Goal: Transaction & Acquisition: Purchase product/service

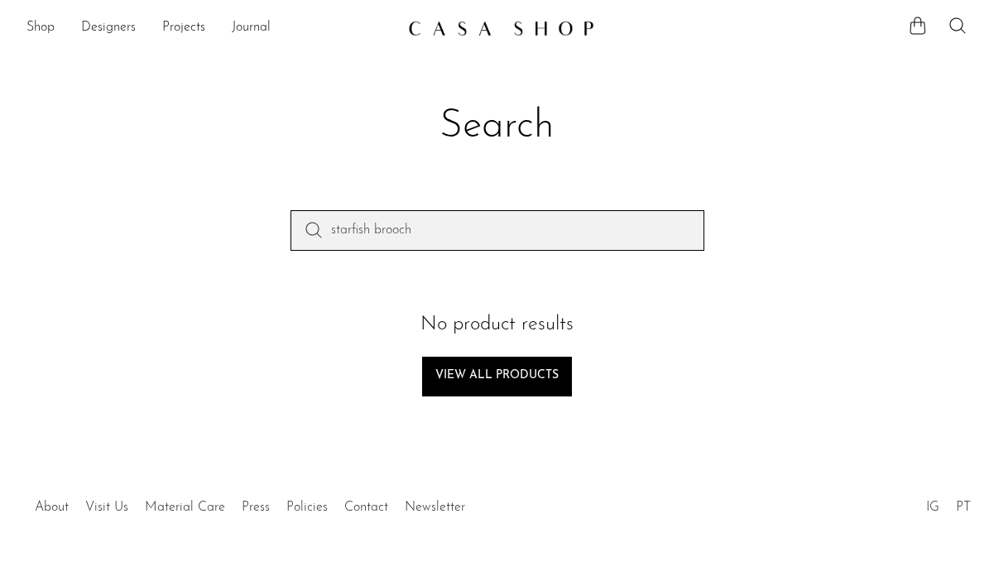
drag, startPoint x: 433, startPoint y: 231, endPoint x: 165, endPoint y: 183, distance: 272.4
click at [165, 183] on section "Search starfish brooch No product results View all products" at bounding box center [497, 248] width 994 height 411
type input "disc bracelet"
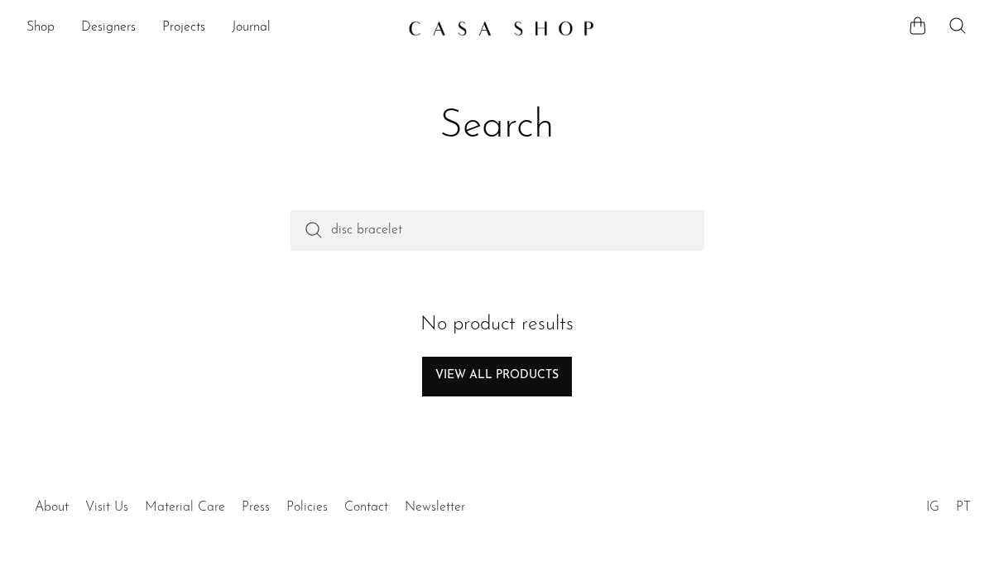
click at [519, 377] on link "View all products" at bounding box center [497, 377] width 150 height 40
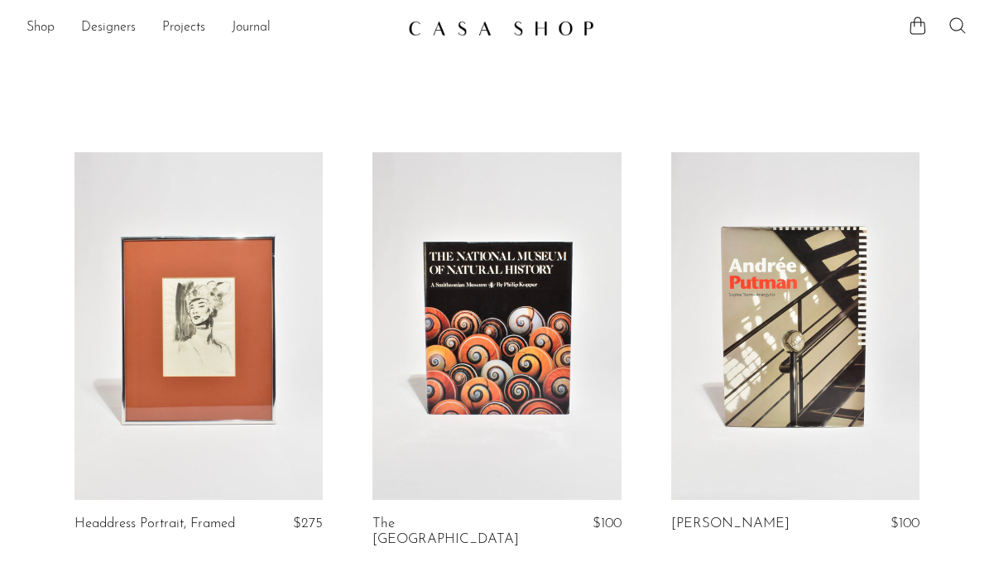
click at [957, 21] on icon at bounding box center [958, 26] width 20 height 20
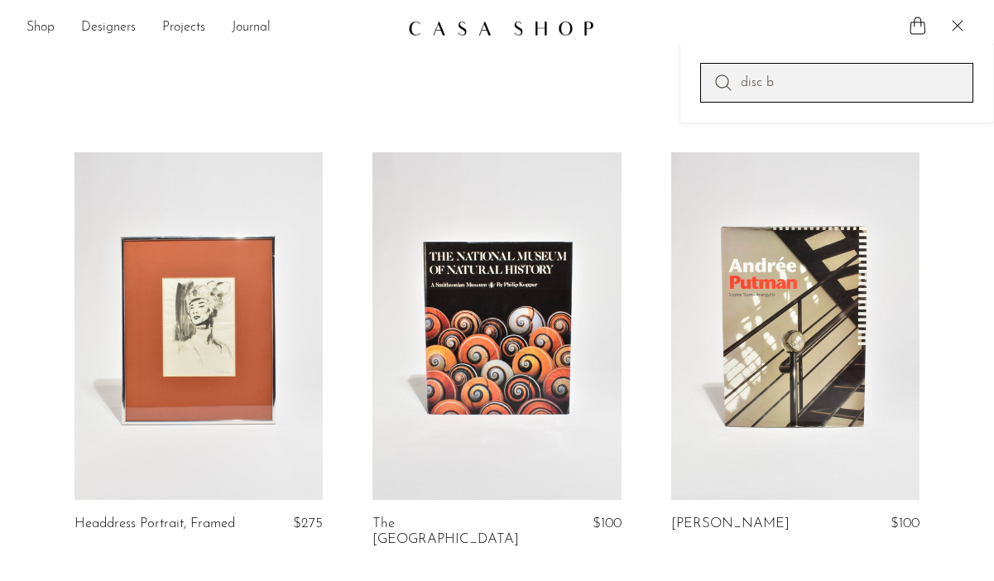
type input "disc bracelet"
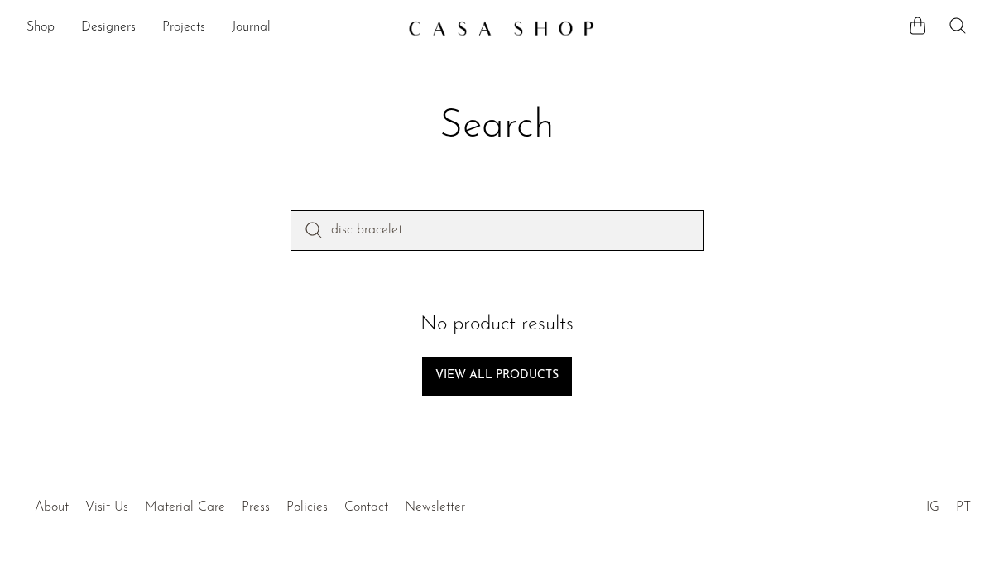
drag, startPoint x: 426, startPoint y: 224, endPoint x: 217, endPoint y: 208, distance: 210.1
click at [217, 208] on section "Search disc bracelet No product results View all products" at bounding box center [497, 248] width 994 height 411
type input "sculptural two-tone bracelet"
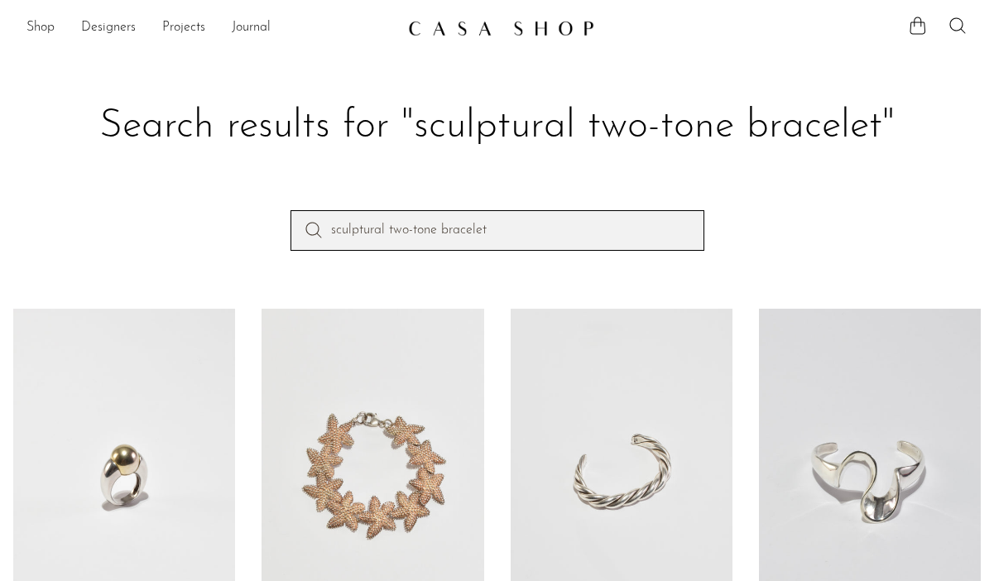
drag, startPoint x: 387, startPoint y: 229, endPoint x: 215, endPoint y: 190, distance: 175.7
type input "two-tone bracelet"
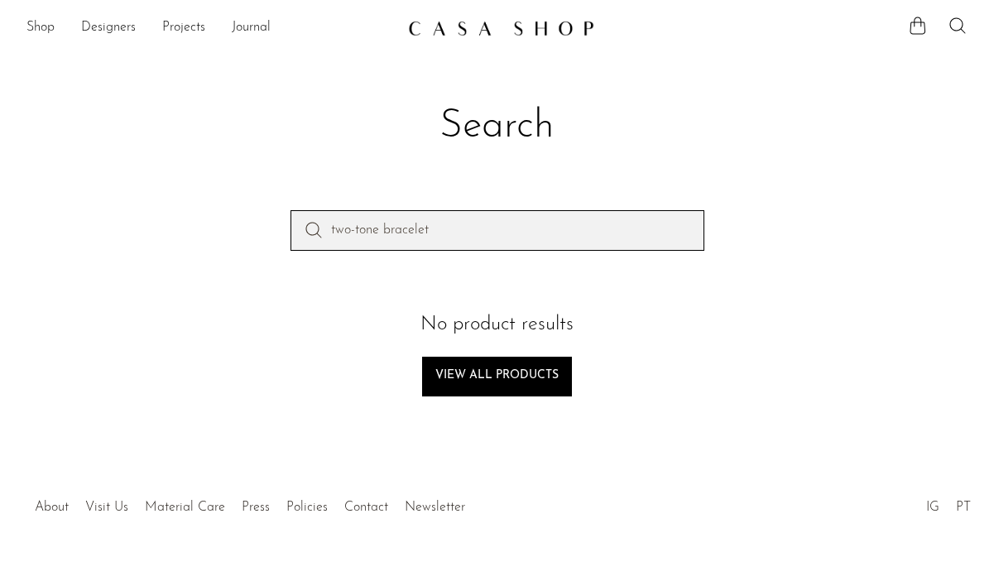
click at [384, 237] on input "two-tone bracelet" at bounding box center [498, 230] width 414 height 40
type input "two-tone cuff bracelet"
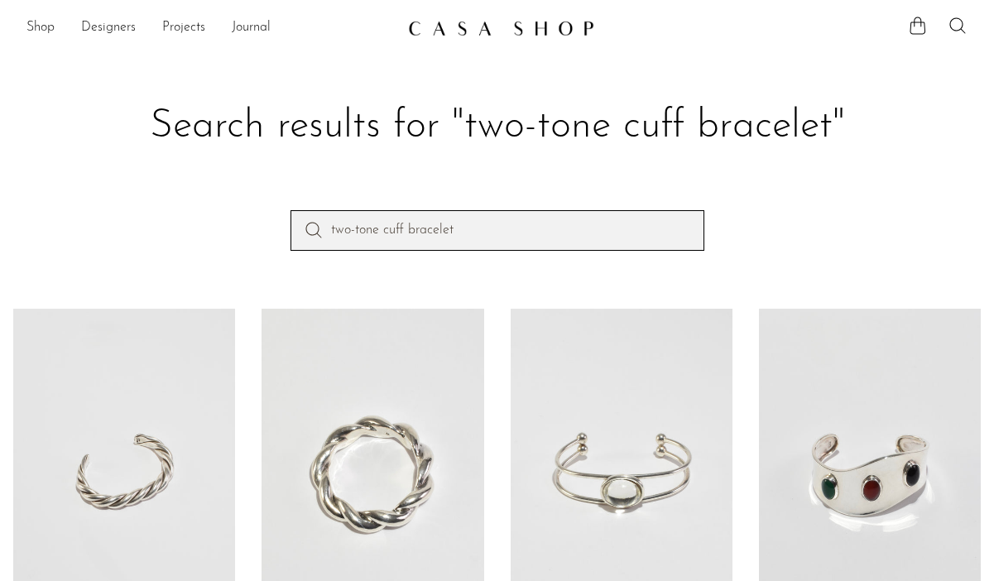
drag, startPoint x: 477, startPoint y: 233, endPoint x: 294, endPoint y: 209, distance: 184.6
type input "onyx teardrop earrings"
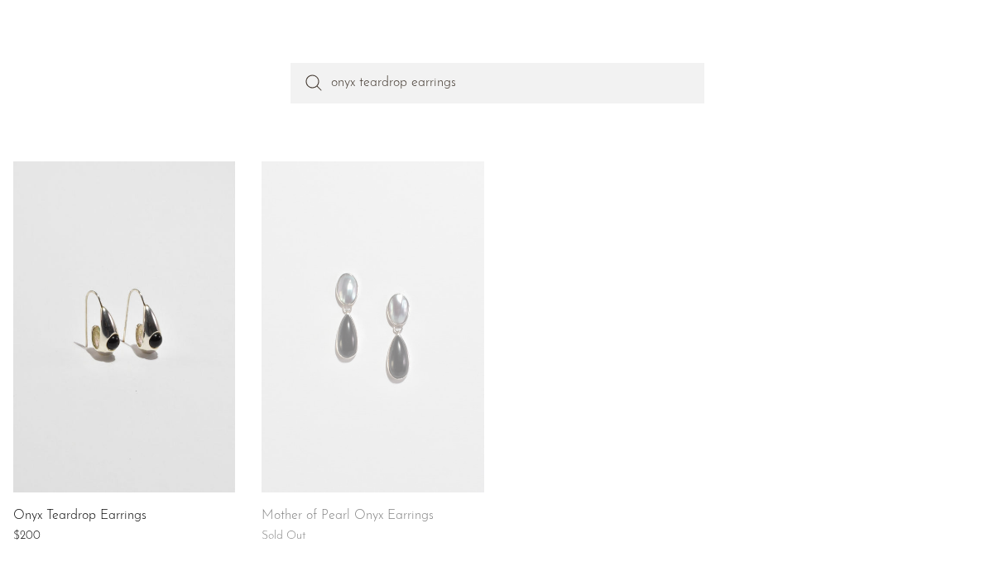
scroll to position [156, 0]
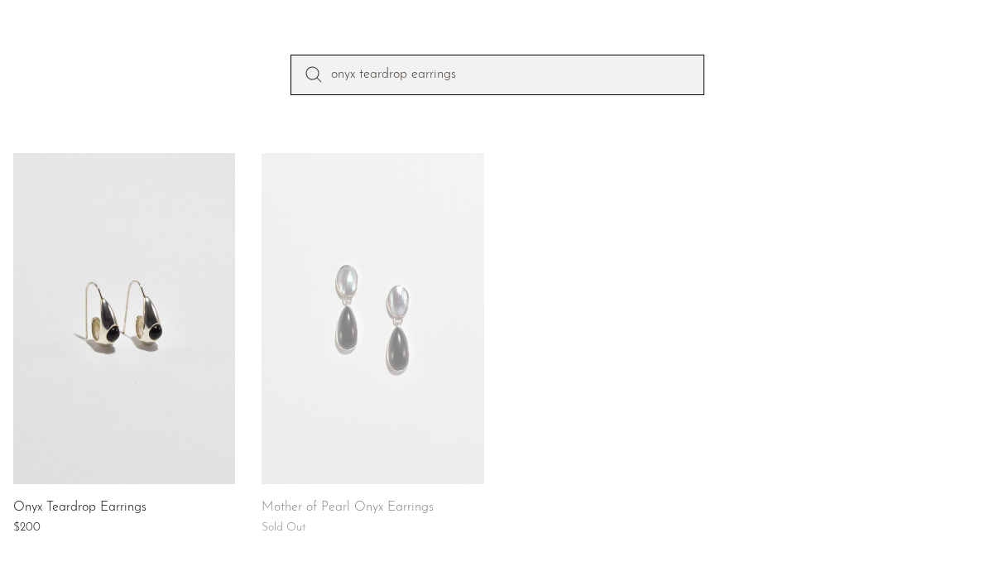
drag, startPoint x: 479, startPoint y: 74, endPoint x: 156, endPoint y: 3, distance: 331.4
click at [156, 3] on section "Search results for "onyx teardrop earrings" onyx teardrop earrings Onyx Teardro…" at bounding box center [497, 268] width 994 height 762
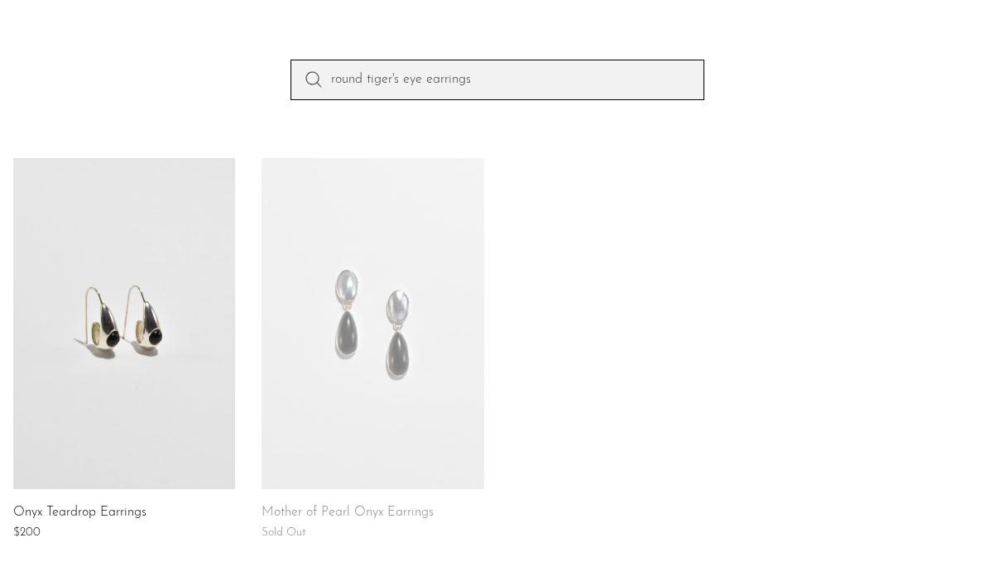
type input "round tiger's eye earrings"
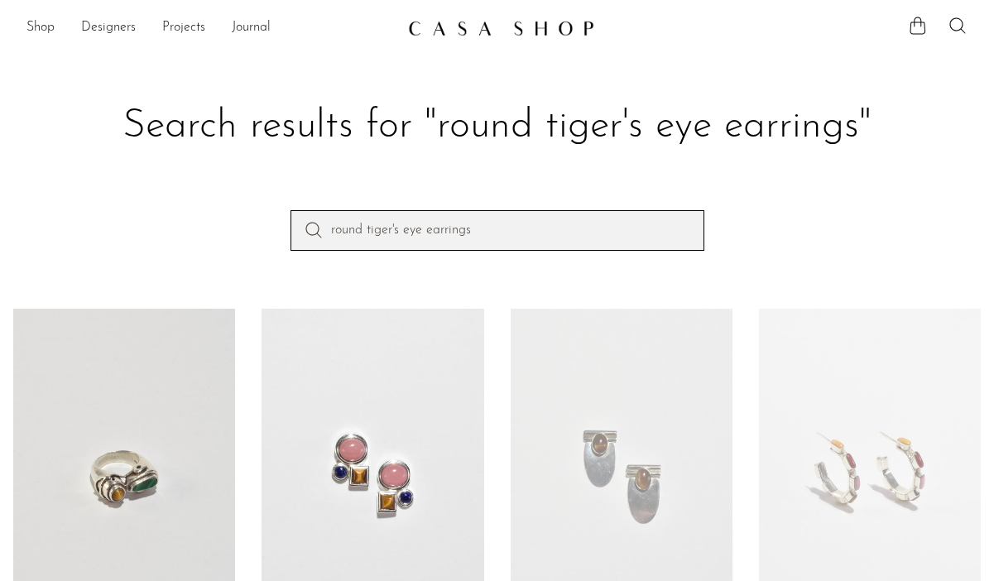
drag, startPoint x: 513, startPoint y: 229, endPoint x: 176, endPoint y: 121, distance: 353.9
click at [210, 134] on section "Search results for "round tiger's eye earrings" round tiger's eye earrings Mala…" at bounding box center [497, 424] width 994 height 762
type input "curved brooch"
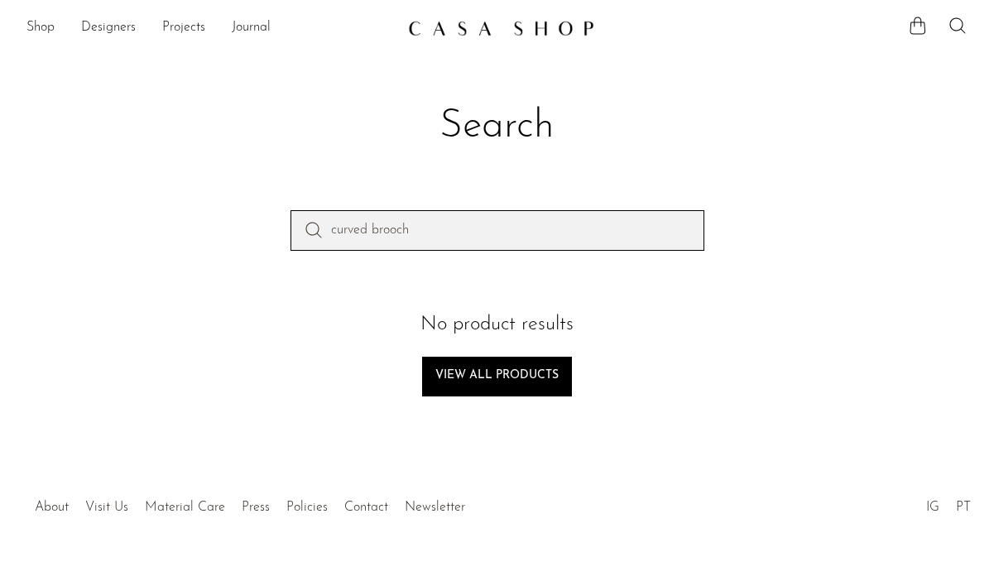
drag, startPoint x: 418, startPoint y: 233, endPoint x: 320, endPoint y: 195, distance: 105.3
click at [324, 198] on section "Search curved brooch No product results View all products" at bounding box center [497, 248] width 994 height 411
type input "brooch"
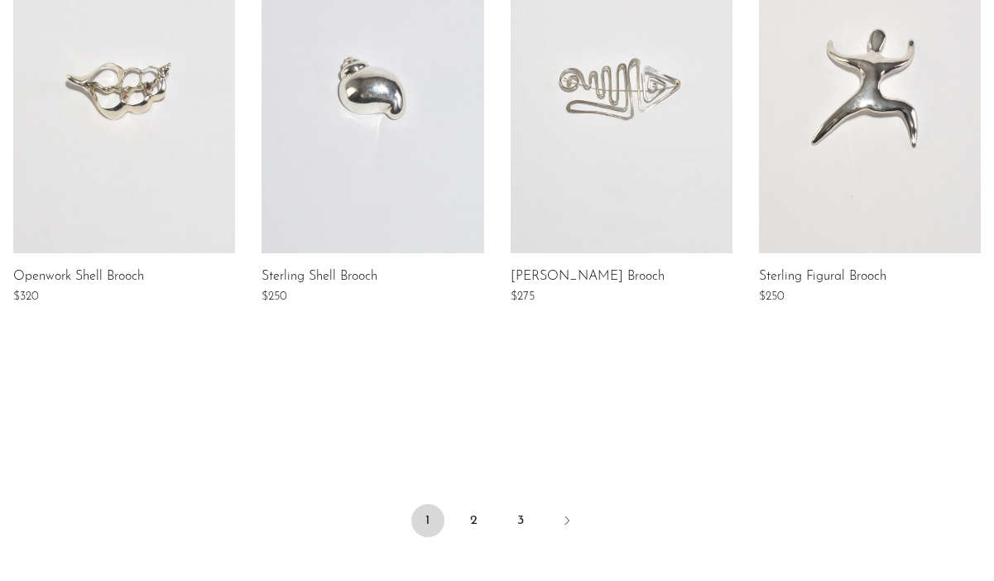
scroll to position [1359, 0]
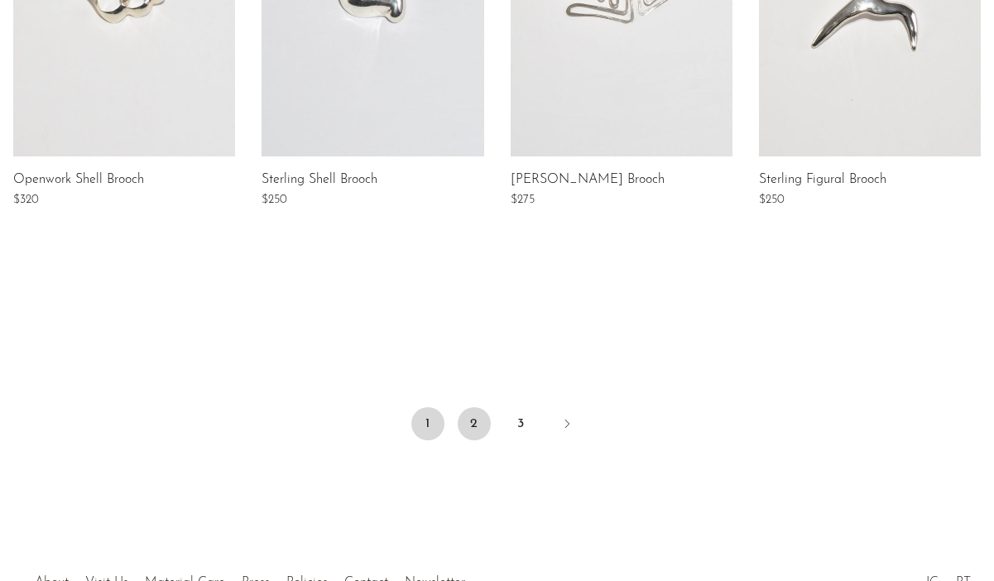
click at [476, 422] on link "2" at bounding box center [474, 423] width 33 height 33
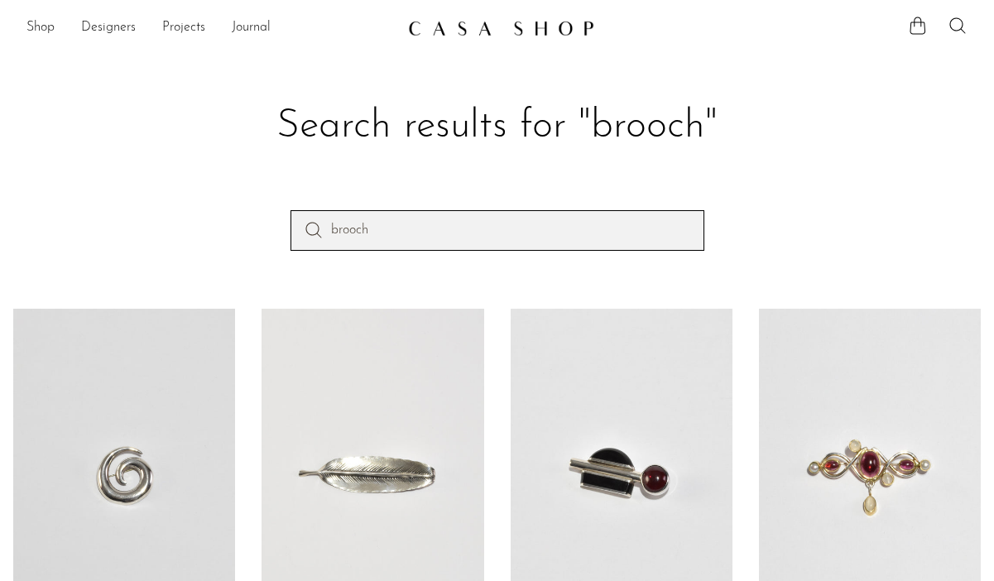
drag, startPoint x: 444, startPoint y: 241, endPoint x: 232, endPoint y: 182, distance: 220.7
type input "sculptural brooch"
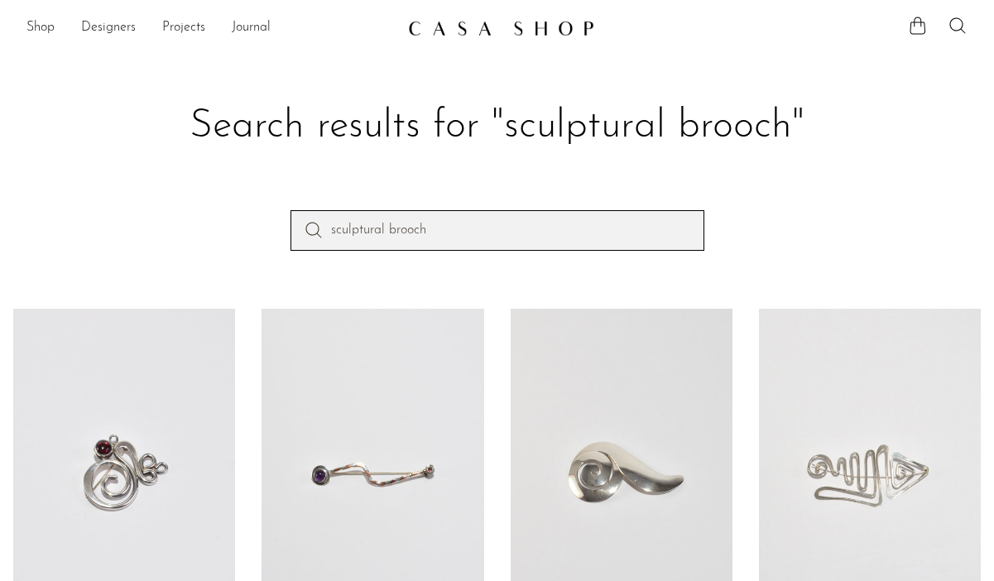
drag, startPoint x: 440, startPoint y: 231, endPoint x: 176, endPoint y: 137, distance: 280.1
type input "heart pendant necklace"
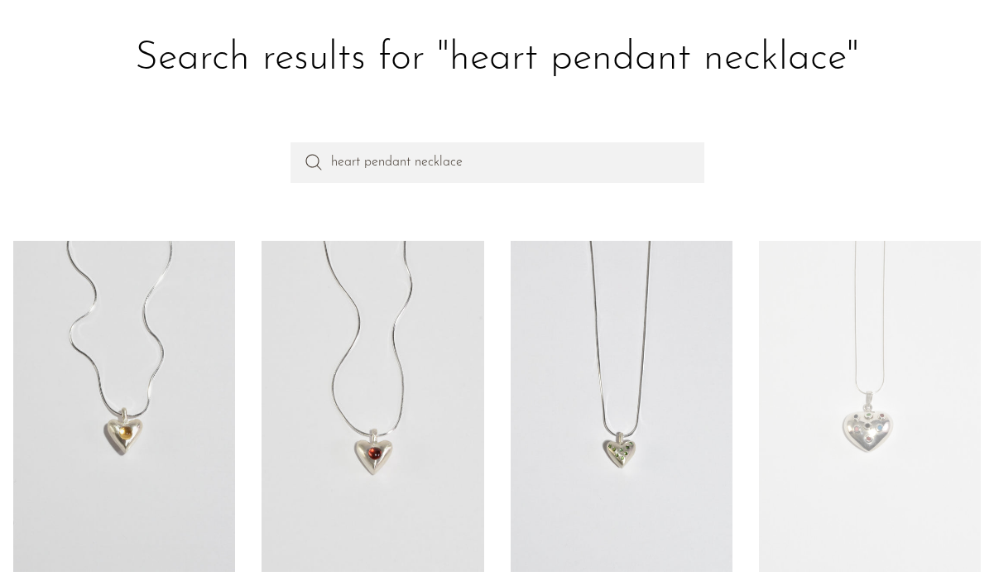
scroll to position [36, 0]
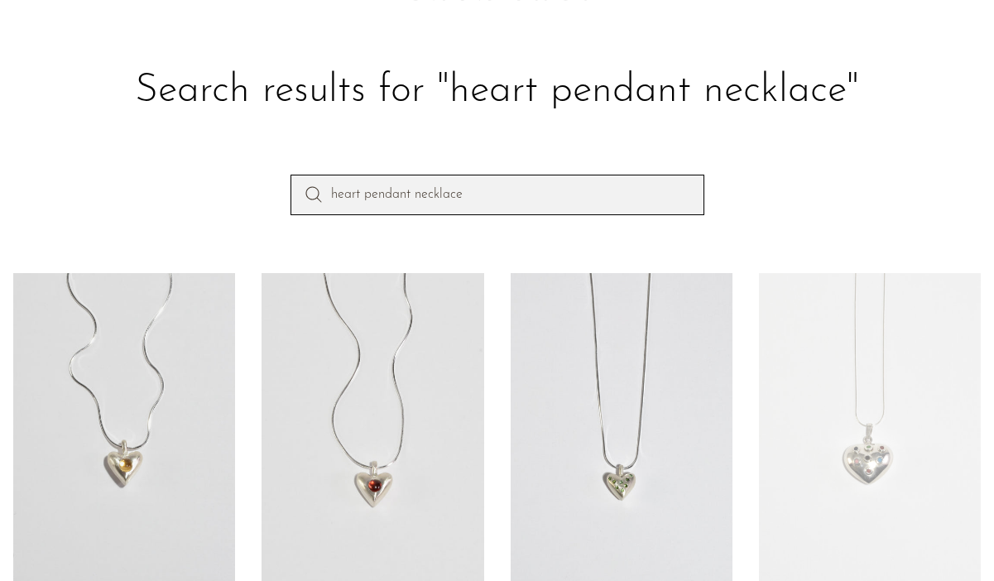
drag, startPoint x: 530, startPoint y: 191, endPoint x: 305, endPoint y: 109, distance: 238.8
type input "garnet sphere earrings"
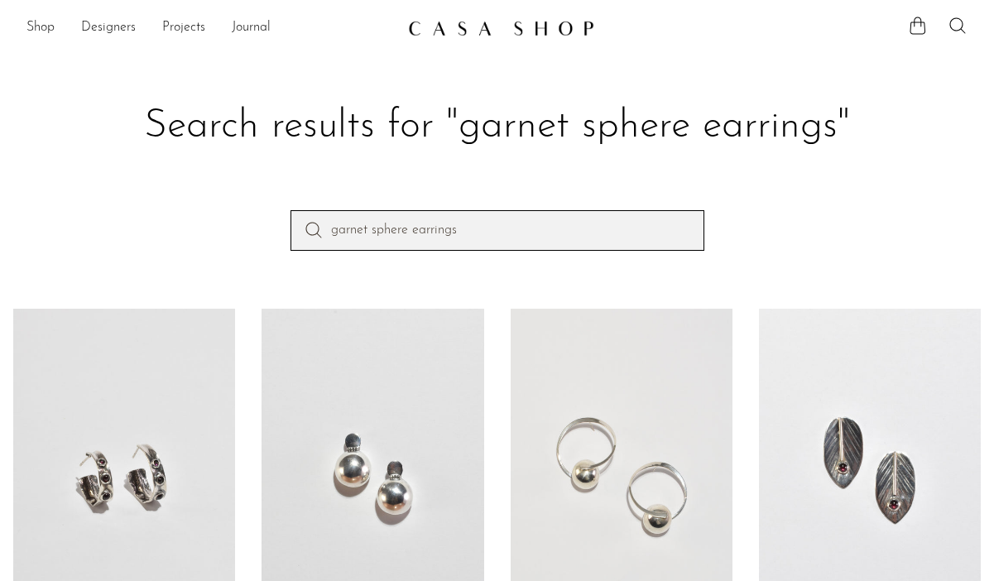
drag, startPoint x: 472, startPoint y: 233, endPoint x: 135, endPoint y: 117, distance: 356.3
type input "aventurine earrings"
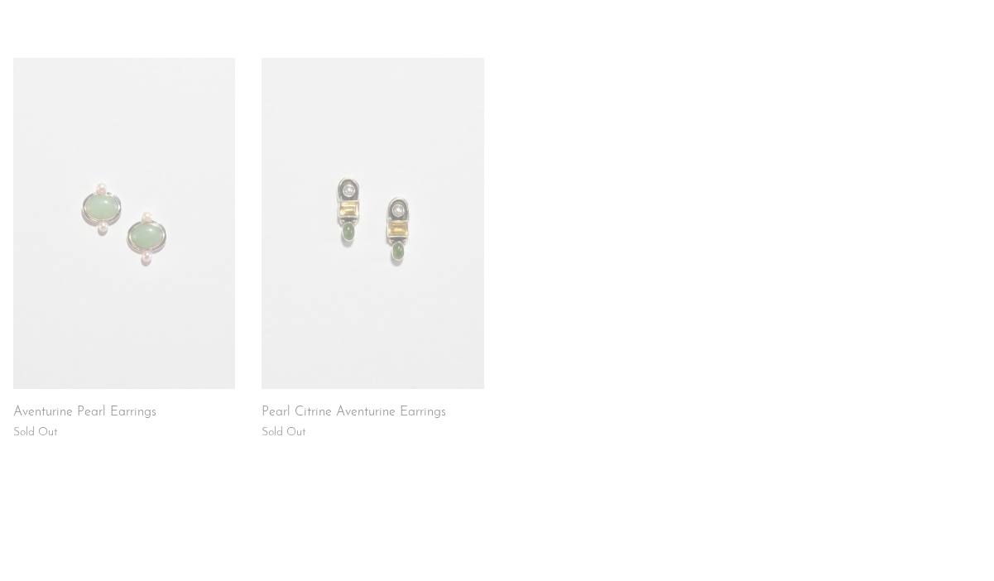
scroll to position [250, 0]
